Goal: Information Seeking & Learning: Learn about a topic

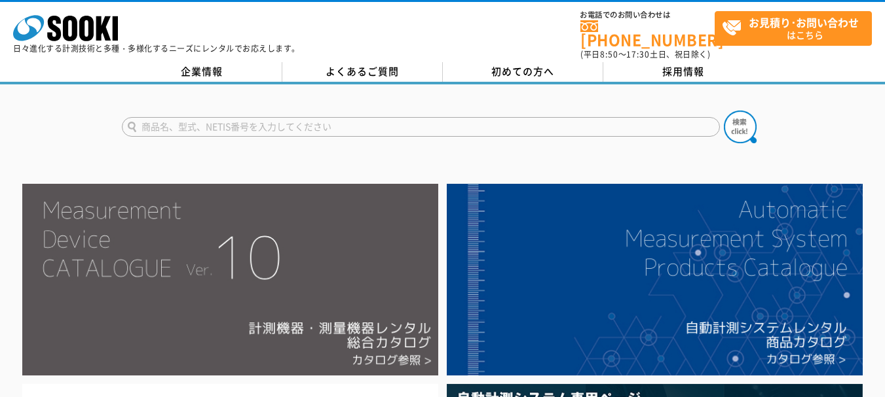
click at [204, 288] on img at bounding box center [230, 280] width 416 height 192
